Goal: Share content: Share content

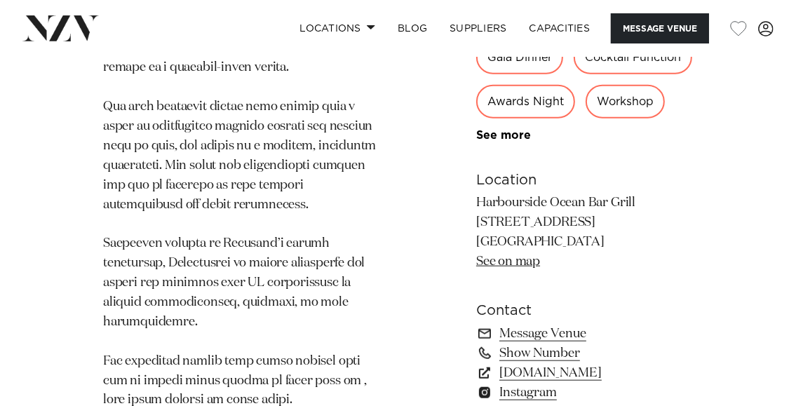
scroll to position [1138, 0]
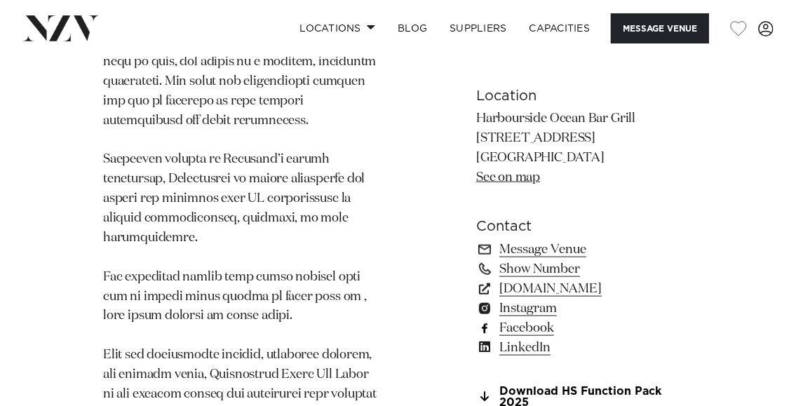
click at [536, 318] on link "Facebook" at bounding box center [584, 328] width 217 height 20
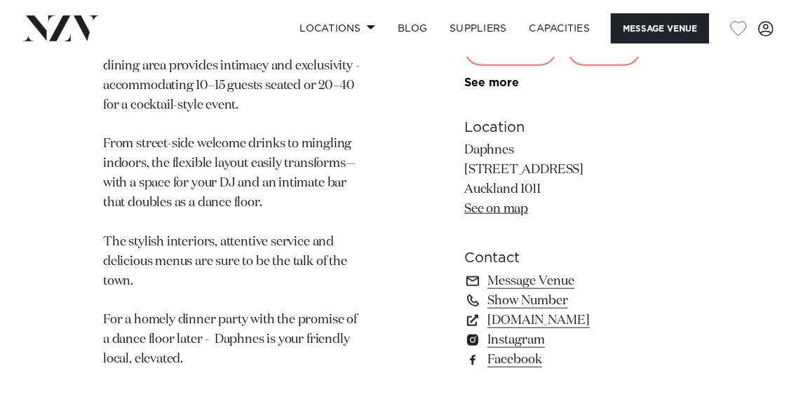
scroll to position [974, 0]
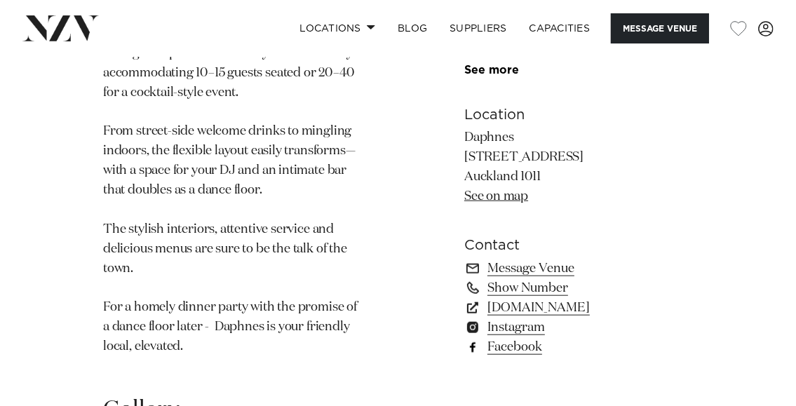
click at [504, 337] on link "Facebook" at bounding box center [578, 347] width 229 height 20
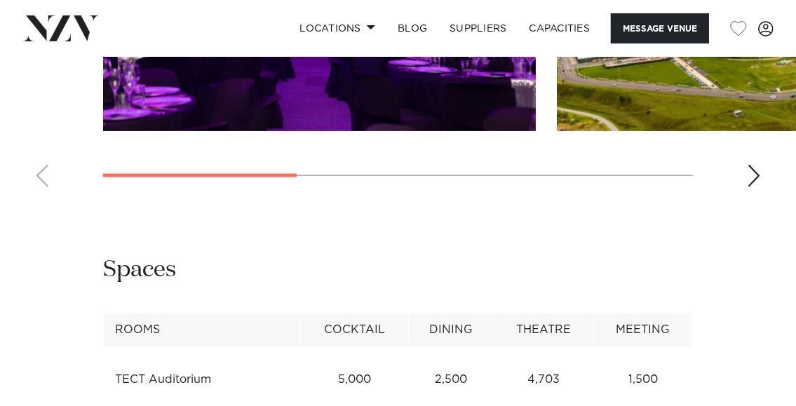
scroll to position [1683, 0]
